Goal: Task Accomplishment & Management: Manage account settings

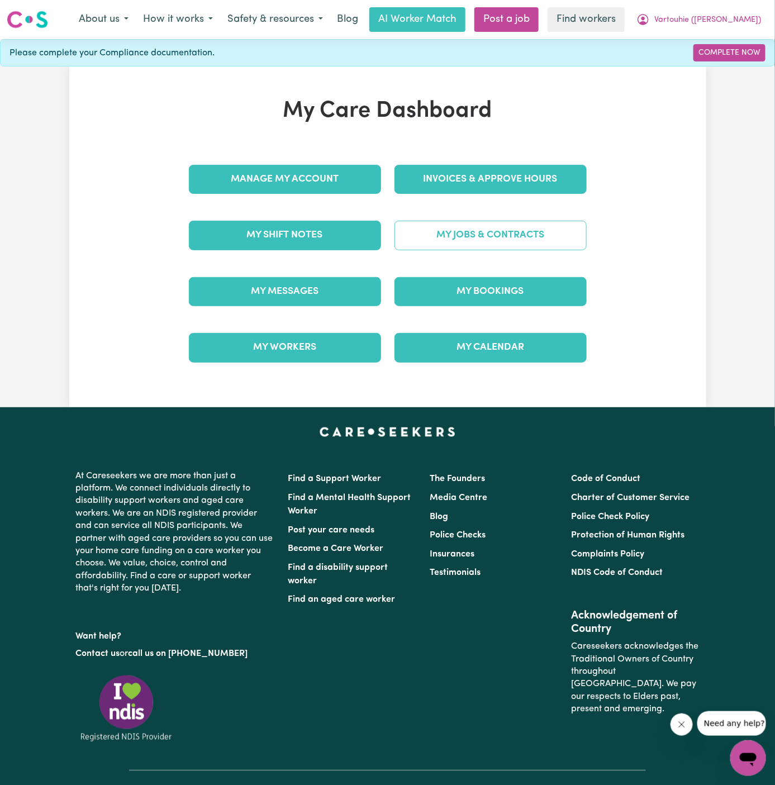
click at [464, 225] on link "My Jobs & Contracts" at bounding box center [491, 235] width 192 height 29
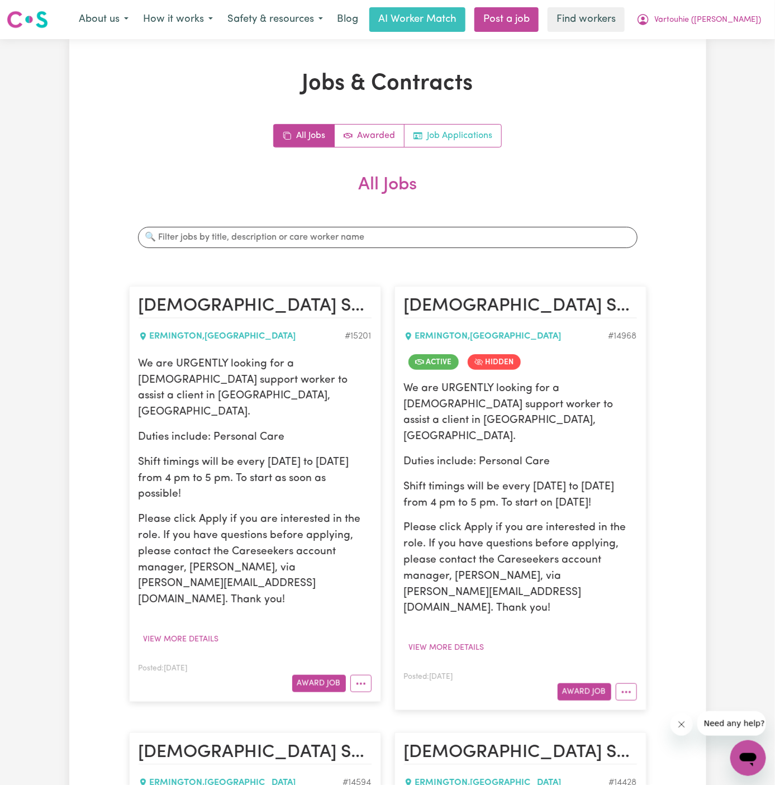
click at [458, 141] on link "Job Applications" at bounding box center [453, 136] width 97 height 22
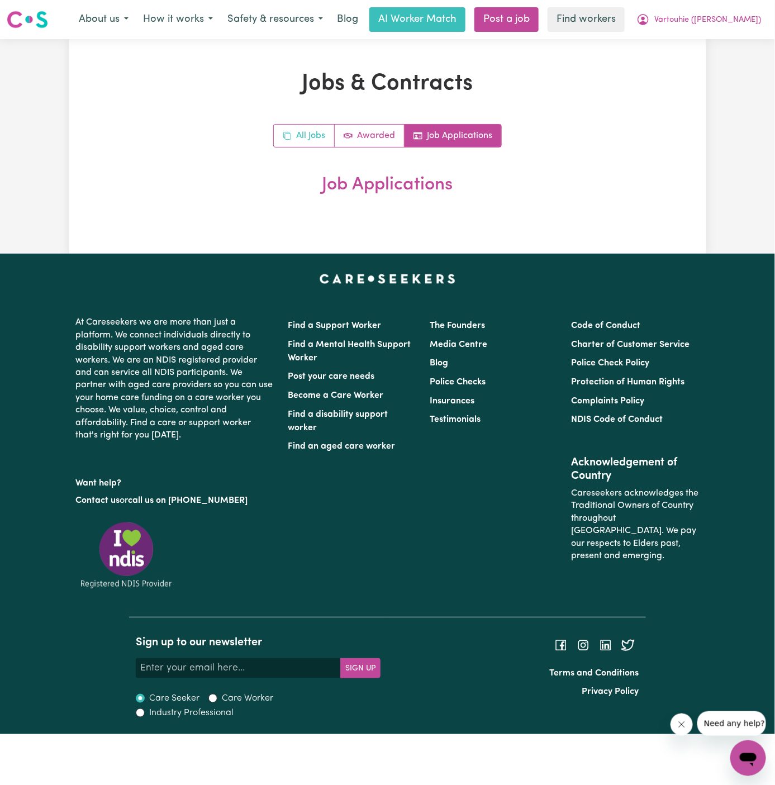
click at [305, 134] on link "All Jobs" at bounding box center [304, 136] width 61 height 22
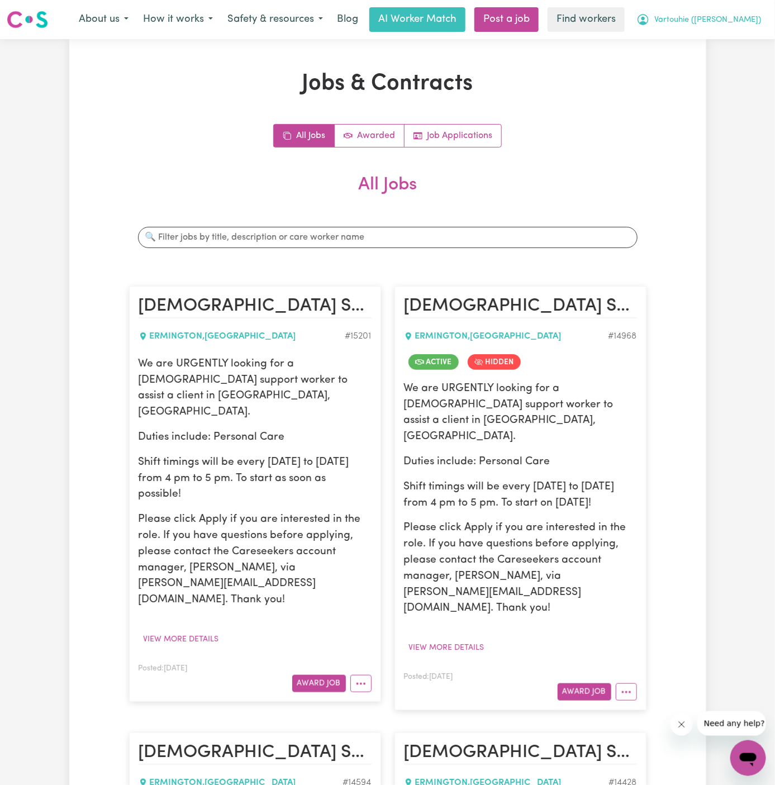
click at [745, 18] on span "Vartouhie ([PERSON_NAME])" at bounding box center [708, 20] width 107 height 12
click at [743, 59] on link "Logout" at bounding box center [724, 64] width 88 height 21
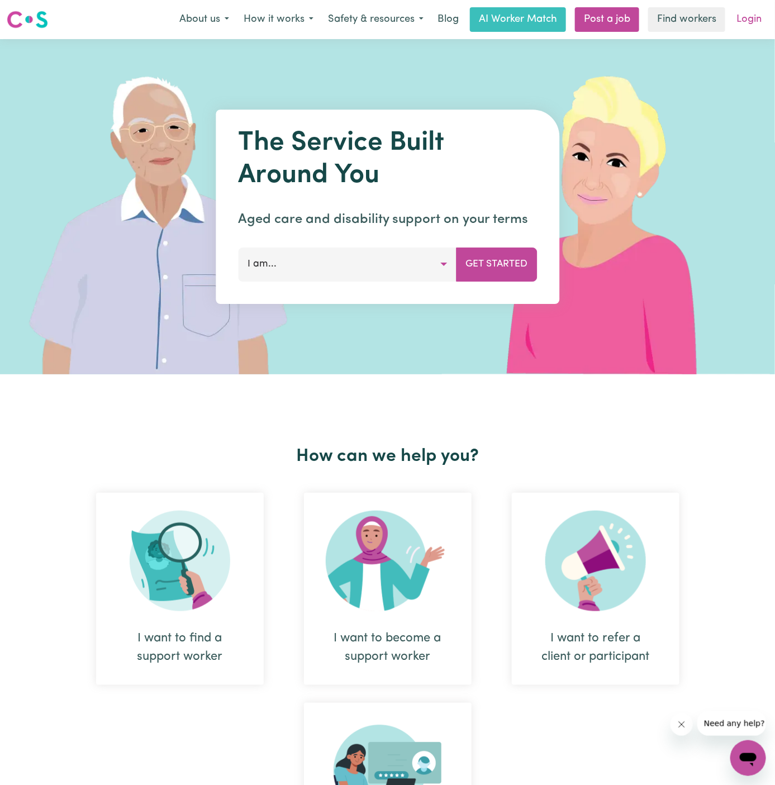
click at [743, 21] on link "Login" at bounding box center [749, 19] width 39 height 25
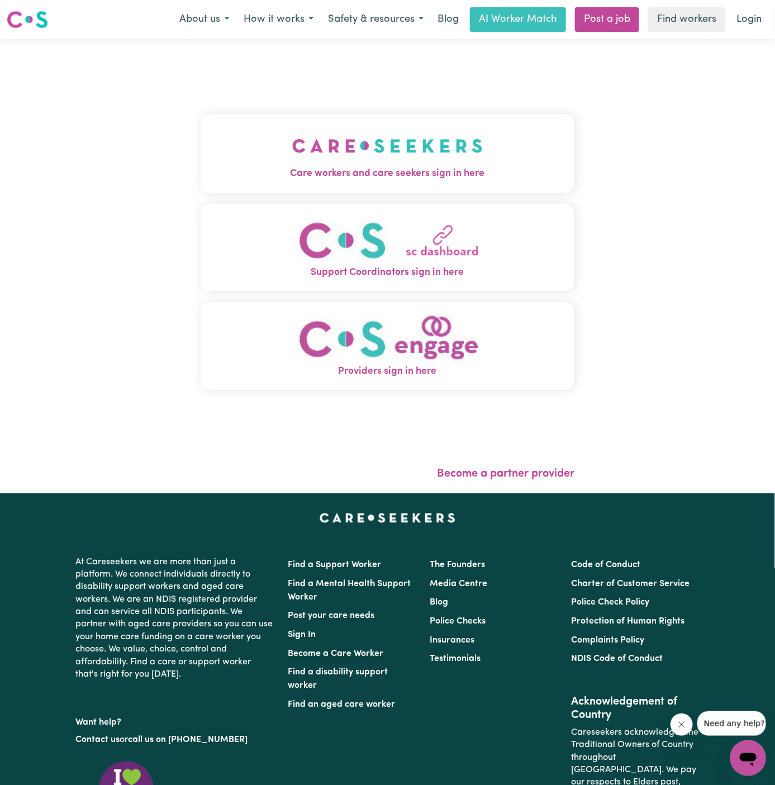
click at [329, 149] on img "Care workers and care seekers sign in here" at bounding box center [387, 145] width 191 height 41
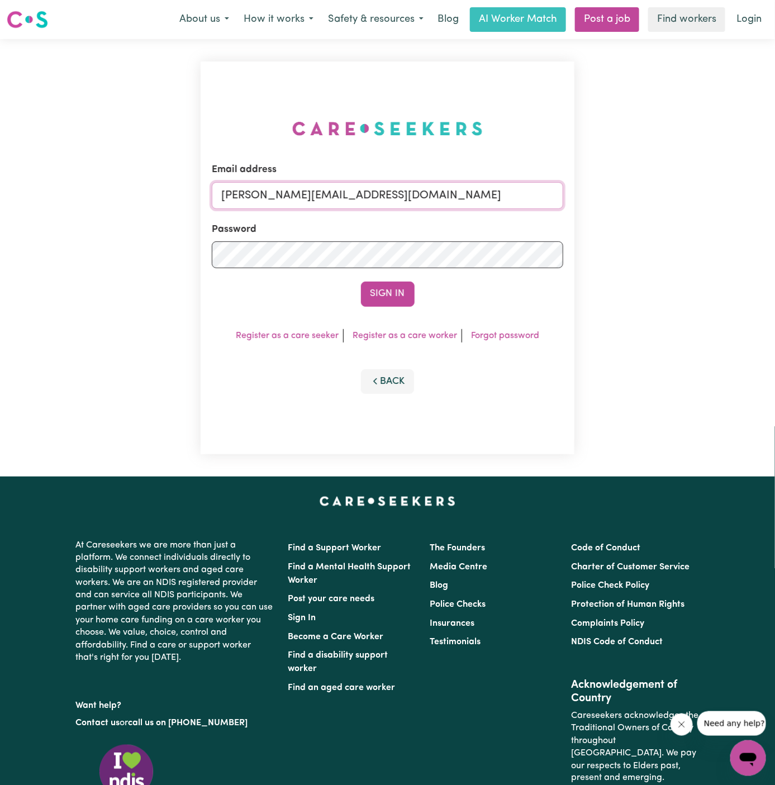
click at [442, 195] on input "[PERSON_NAME][EMAIL_ADDRESS][DOMAIN_NAME]" at bounding box center [388, 195] width 352 height 27
drag, startPoint x: 280, startPoint y: 193, endPoint x: 733, endPoint y: 233, distance: 455.0
click at [733, 233] on div "Email address [EMAIL_ADDRESS][DOMAIN_NAME] Password Sign In Register as a care …" at bounding box center [387, 258] width 775 height 438
type input "[EMAIL_ADDRESS][DOMAIN_NAME]"
click at [392, 295] on button "Sign In" at bounding box center [388, 294] width 54 height 25
